Goal: Information Seeking & Learning: Learn about a topic

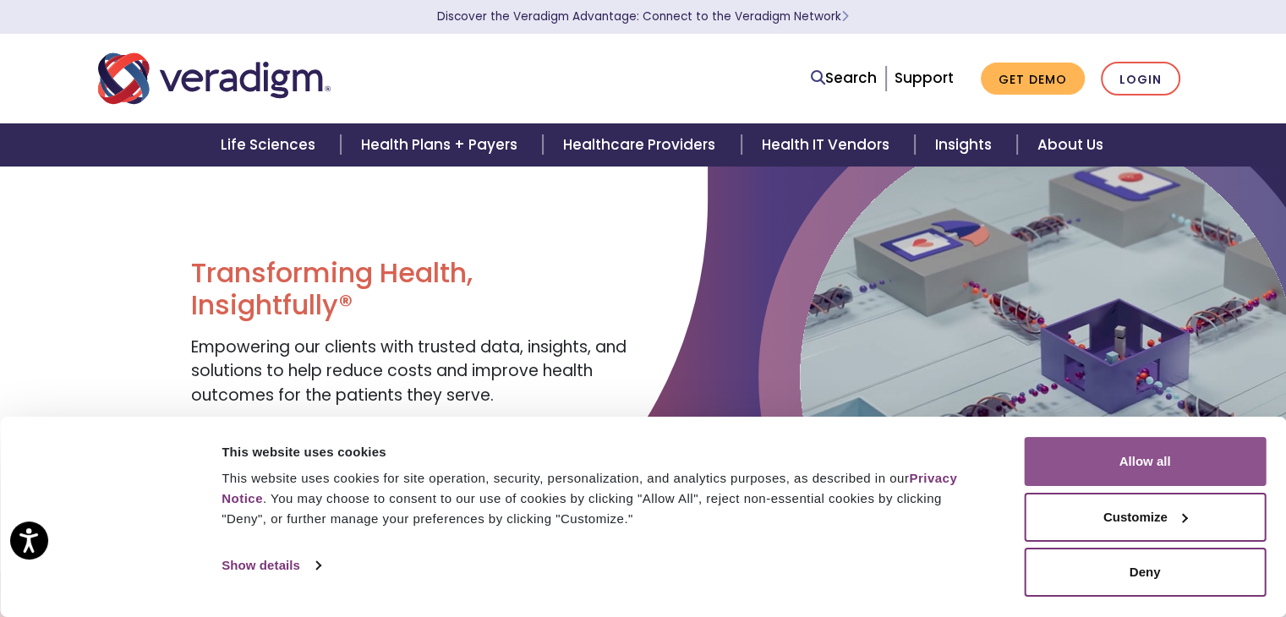
click at [1145, 485] on button "Allow all" at bounding box center [1145, 461] width 242 height 49
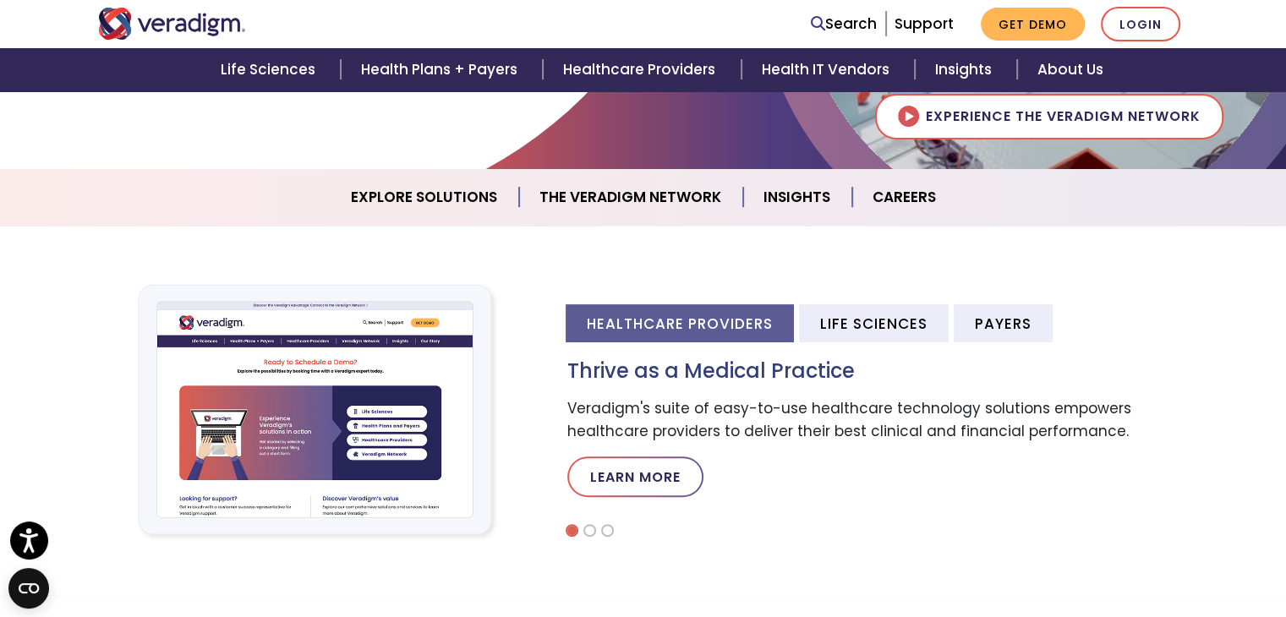
scroll to position [382, 0]
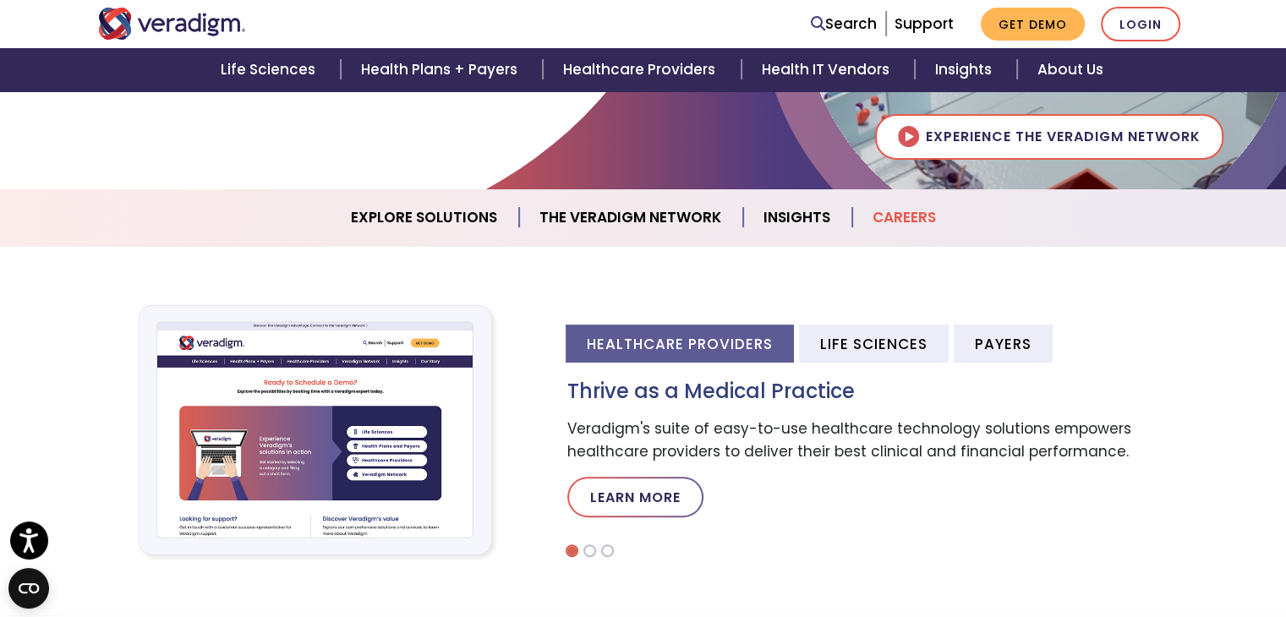
click at [898, 218] on link "Careers" at bounding box center [905, 217] width 104 height 43
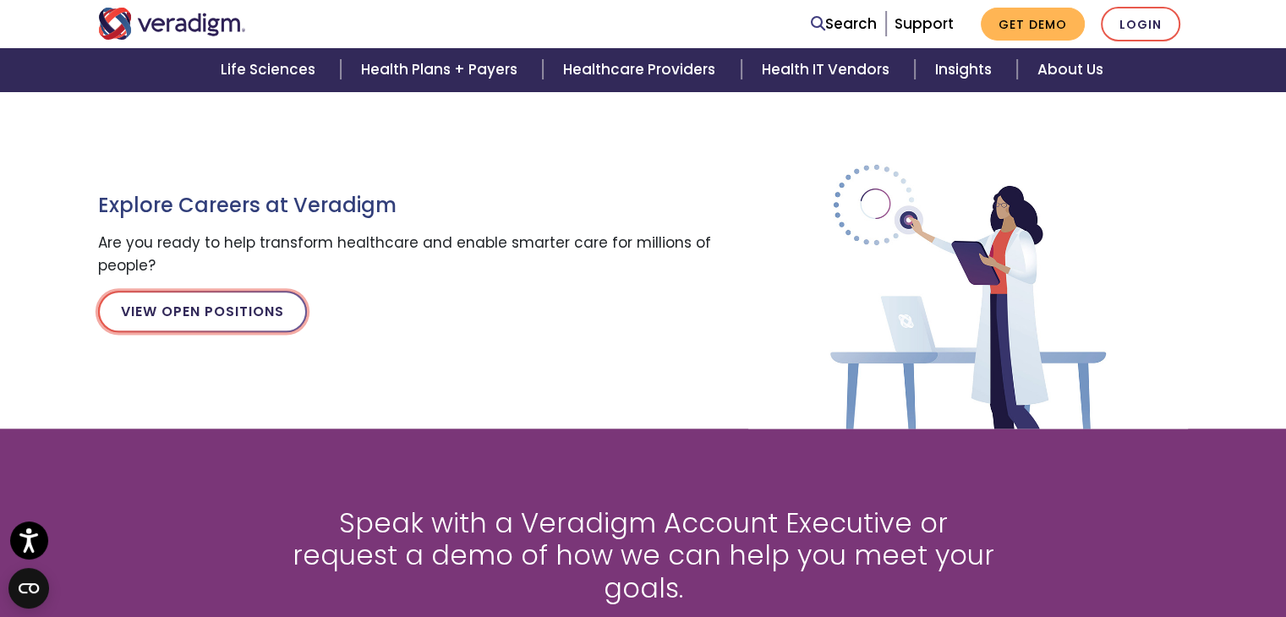
click at [227, 315] on link "View Open Positions" at bounding box center [202, 311] width 209 height 41
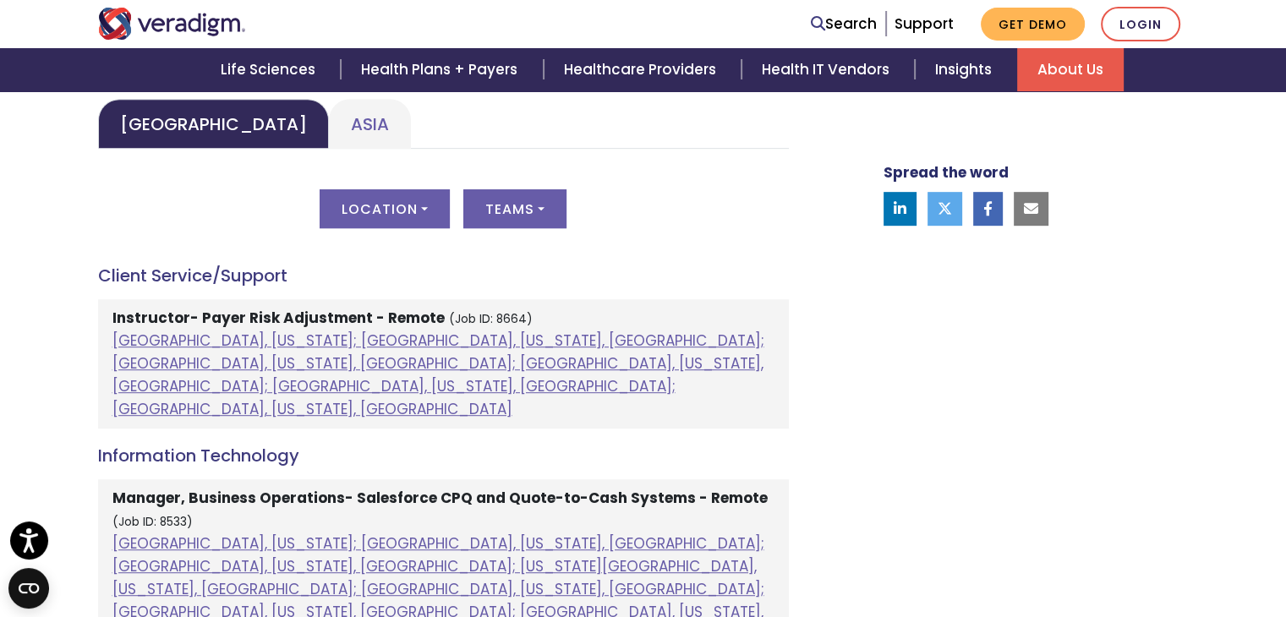
scroll to position [846, 0]
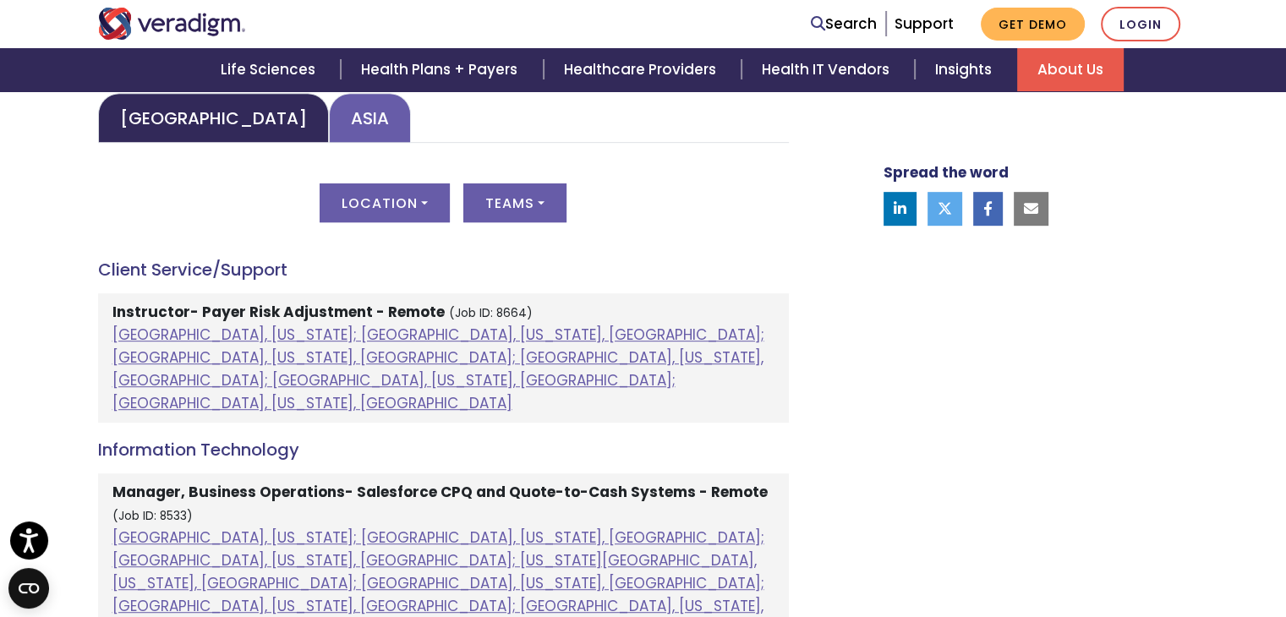
click at [335, 109] on link "Asia" at bounding box center [370, 118] width 82 height 50
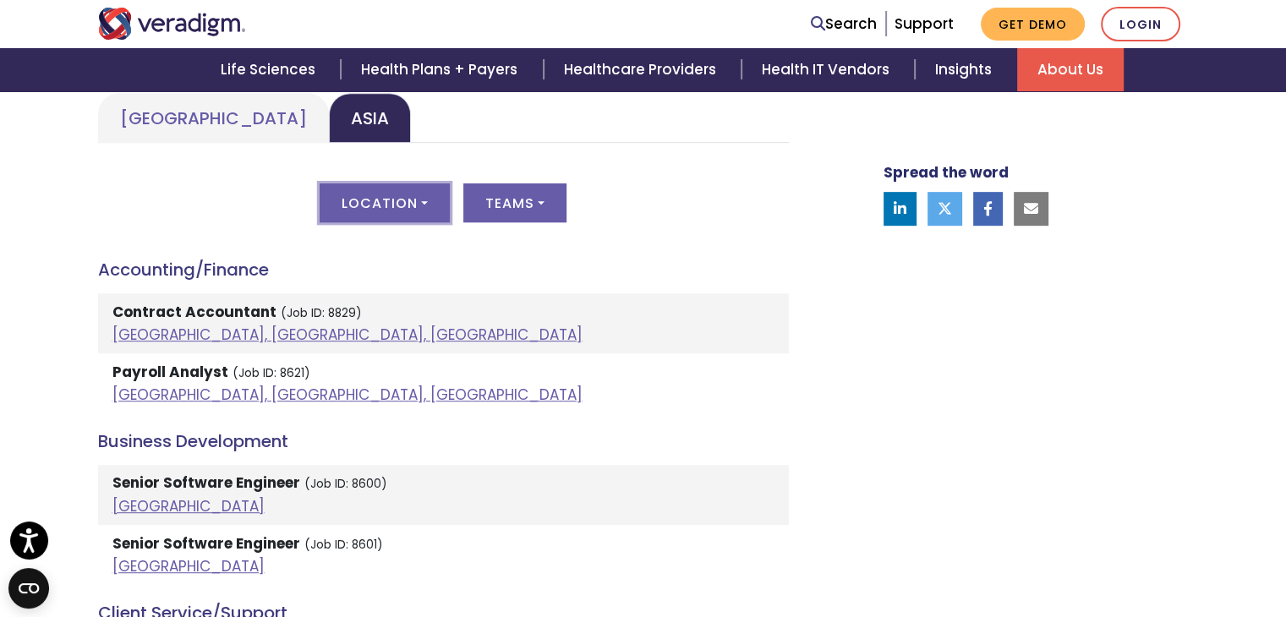
click at [406, 203] on button "Location" at bounding box center [385, 203] width 130 height 39
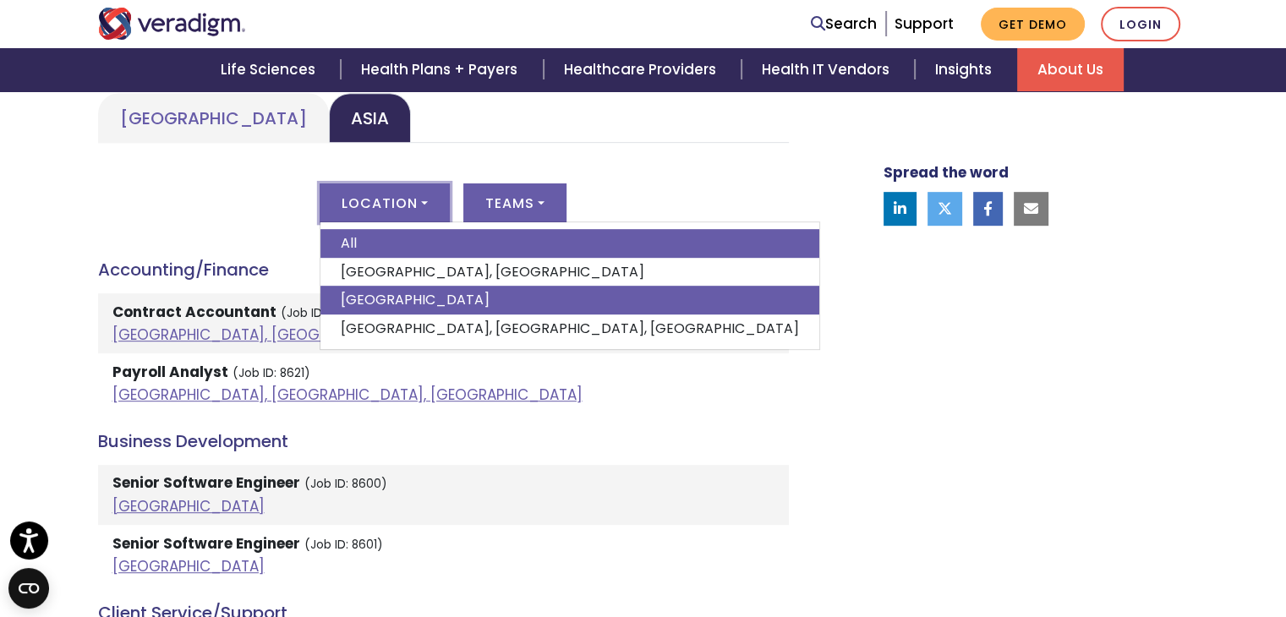
click at [365, 299] on link "India" at bounding box center [570, 300] width 499 height 29
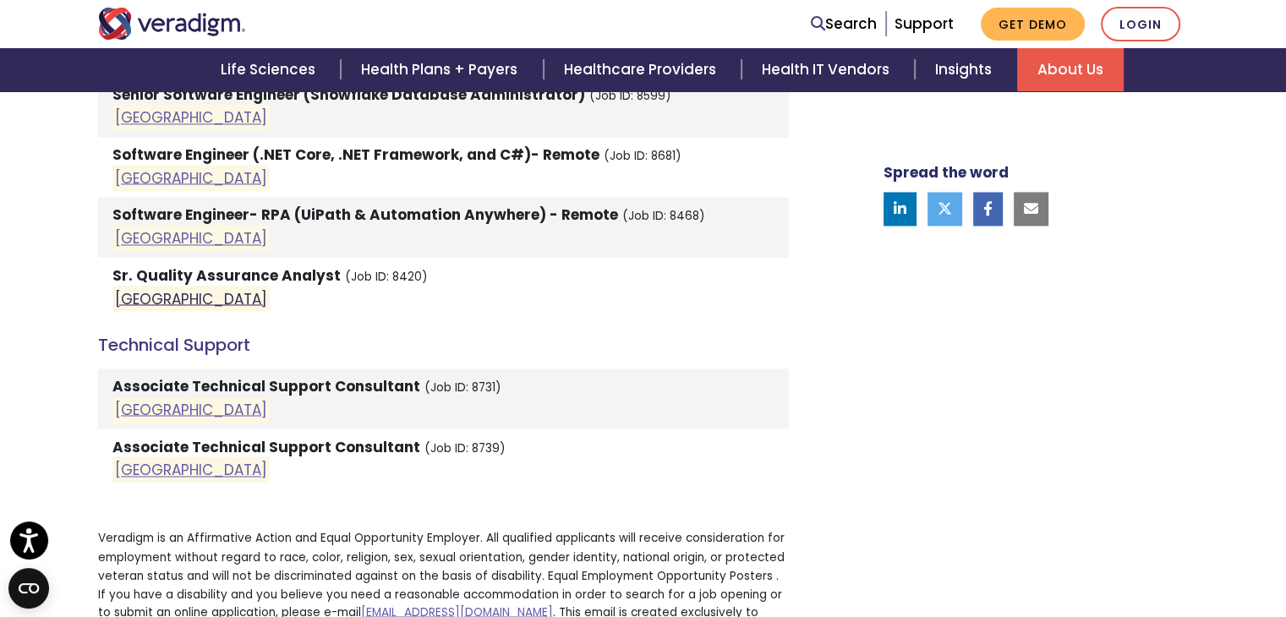
scroll to position [2605, 0]
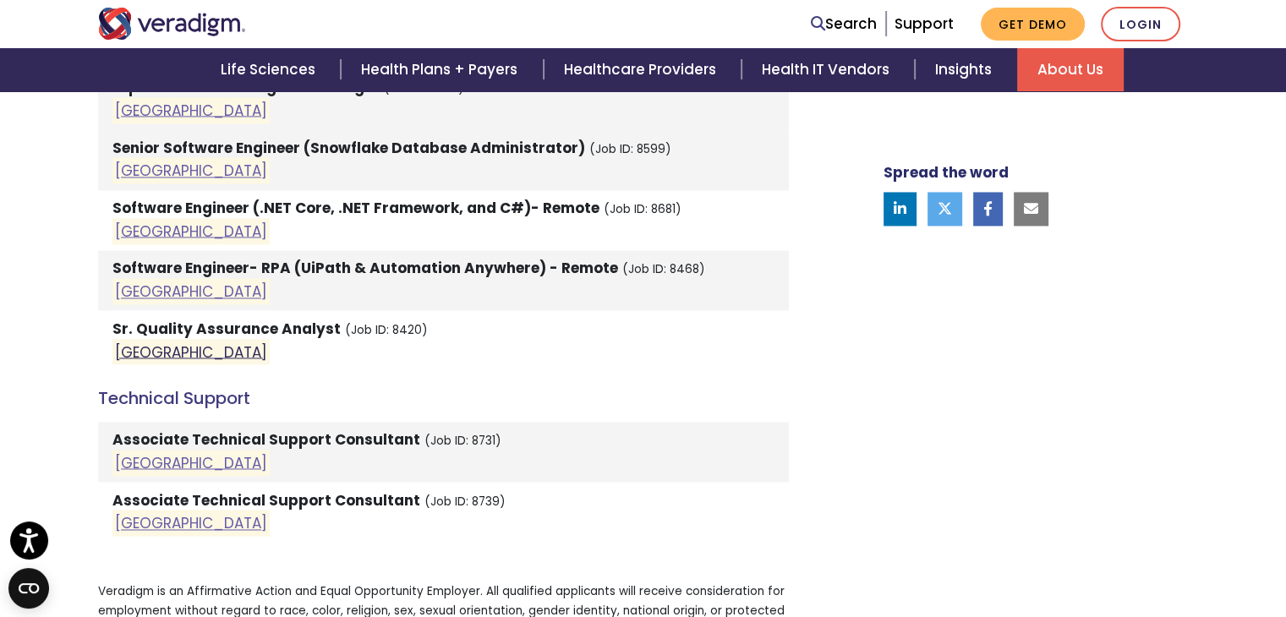
click at [142, 342] on link "India" at bounding box center [191, 352] width 152 height 20
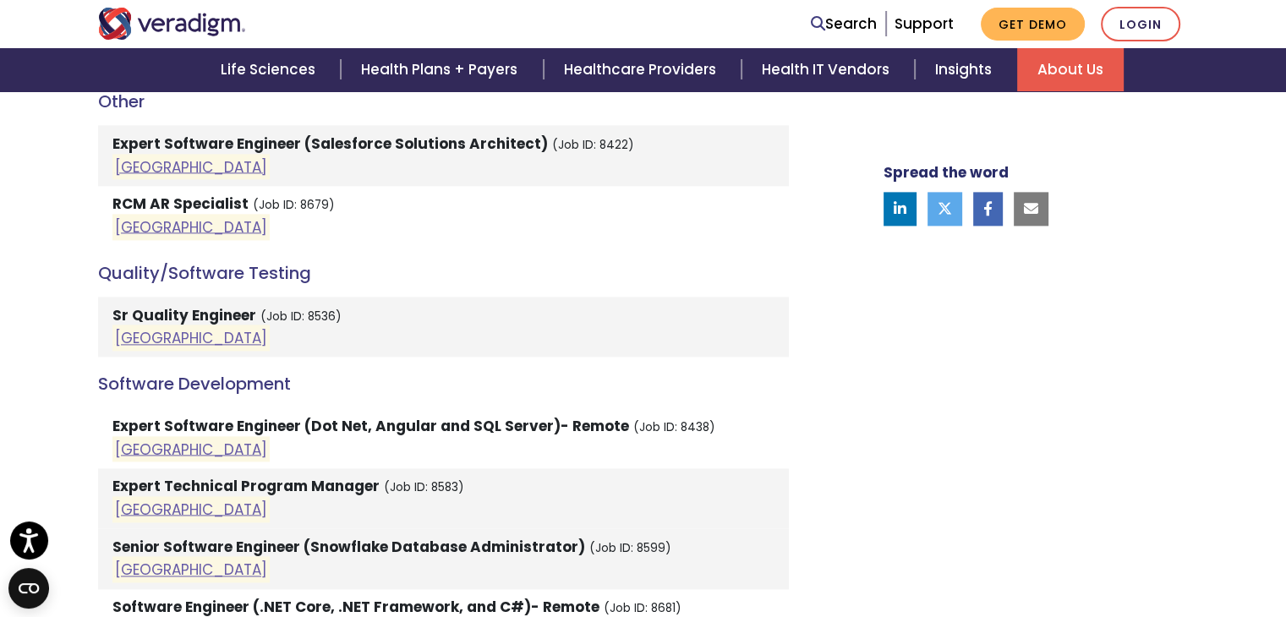
scroll to position [2165, 0]
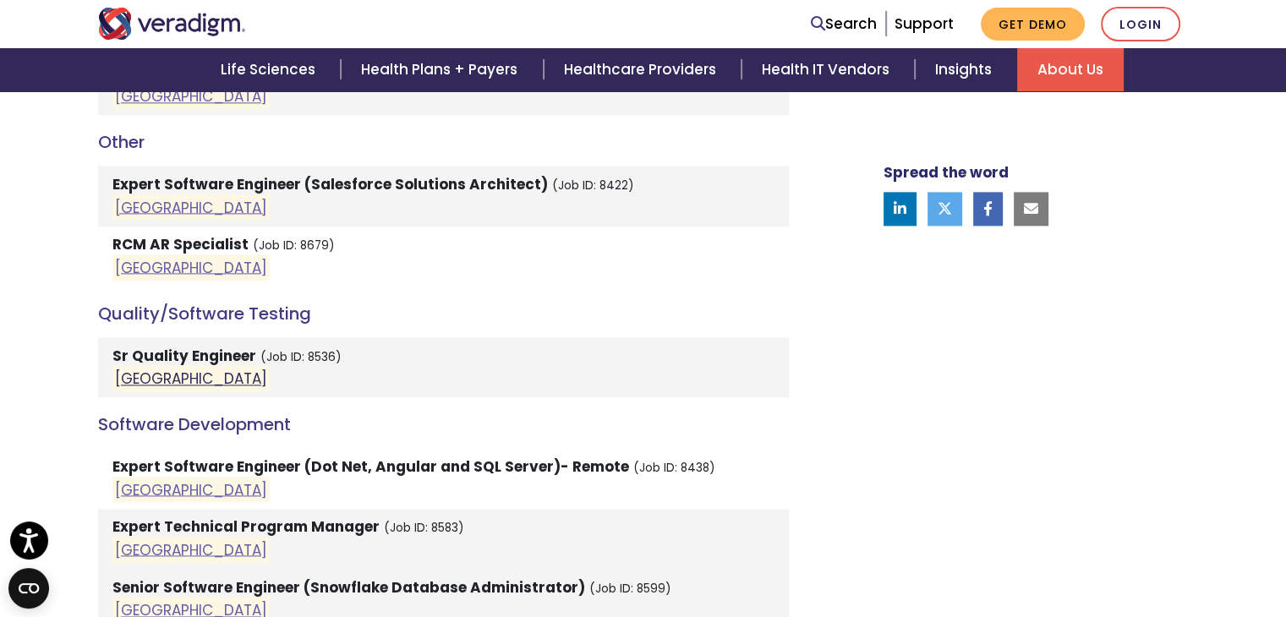
click at [137, 369] on link "India" at bounding box center [191, 379] width 152 height 20
